Goal: Communication & Community: Answer question/provide support

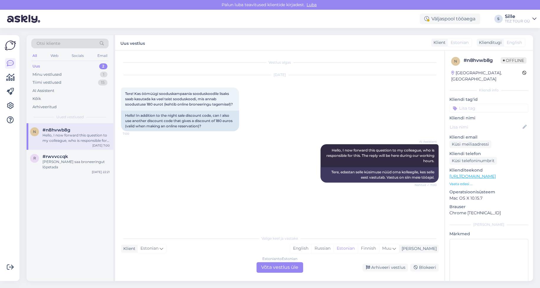
click at [278, 269] on div "Estonian to Estonian Võta vestlus üle" at bounding box center [279, 267] width 47 height 11
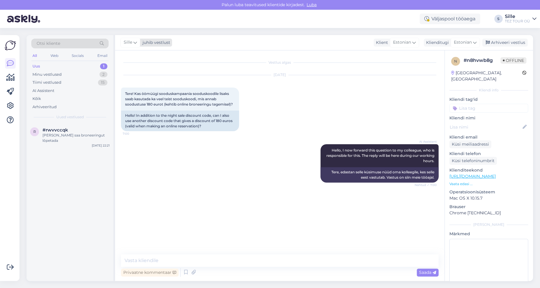
click at [146, 44] on div "juhib vestlust" at bounding box center [155, 43] width 30 height 6
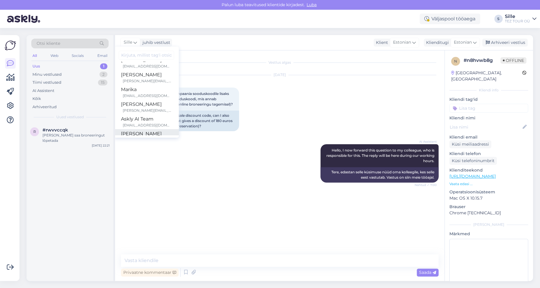
scroll to position [93, 0]
click at [470, 104] on input at bounding box center [488, 108] width 79 height 9
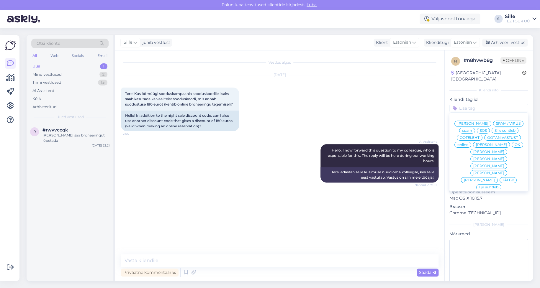
click at [468, 143] on span "online" at bounding box center [462, 145] width 11 height 4
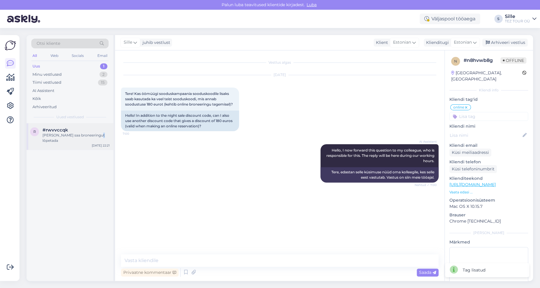
click at [96, 137] on div "r #rwvvccqk [PERSON_NAME] saa broneeringut lõpetada [DATE] 22:21" at bounding box center [70, 136] width 87 height 27
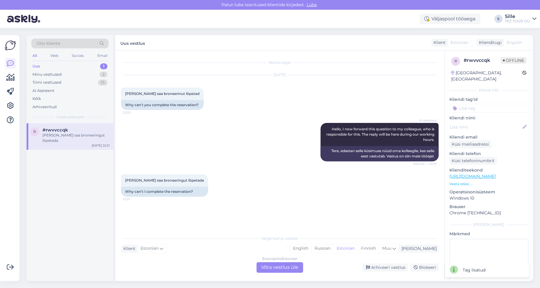
click at [284, 265] on div "Estonian to Estonian Võta vestlus üle" at bounding box center [279, 267] width 47 height 11
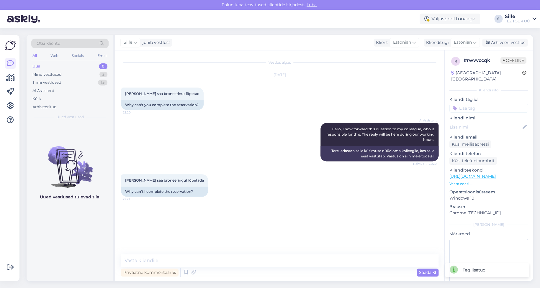
click at [461, 104] on input at bounding box center [488, 108] width 79 height 9
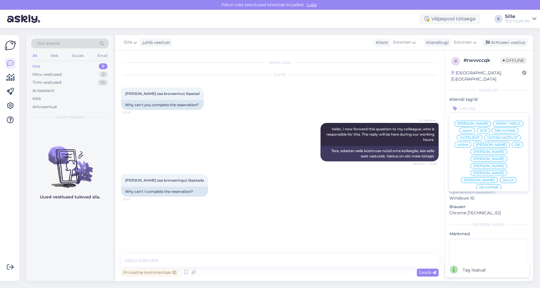
click at [494, 131] on span "Sille suhtleb" at bounding box center [504, 131] width 21 height 4
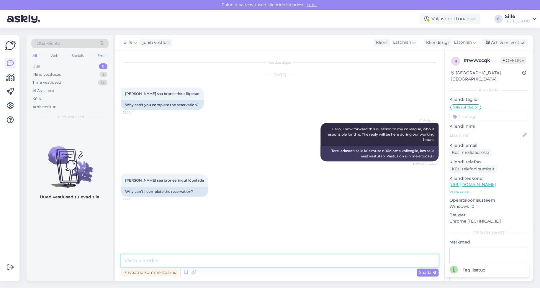
click at [177, 264] on textarea at bounding box center [279, 260] width 317 height 12
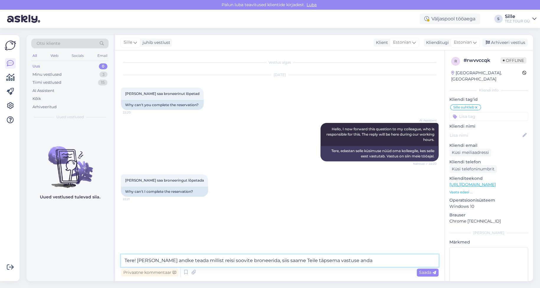
type textarea "Tere! [PERSON_NAME] andke teada millist reisi soovite broneerida, siis saame Te…"
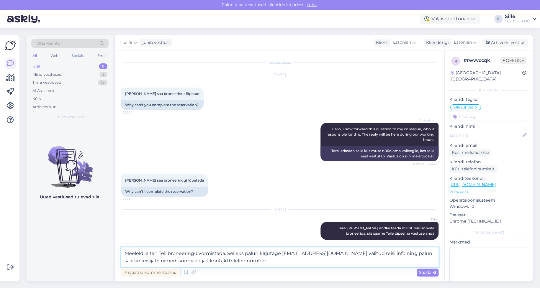
type textarea "Meeleldi aitan Teil broneeringu vormistada. Selleks palun kirjutage [EMAIL_ADDR…"
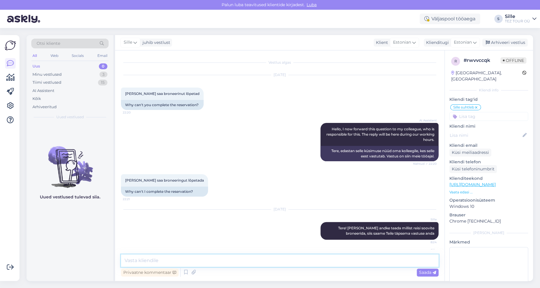
scroll to position [33, 0]
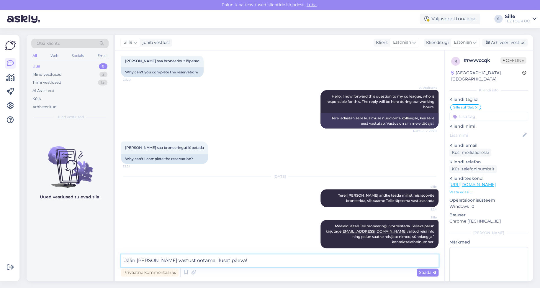
type textarea "Jään [PERSON_NAME] vastust ootama. Ilusat päeva!"
